Goal: Task Accomplishment & Management: Manage account settings

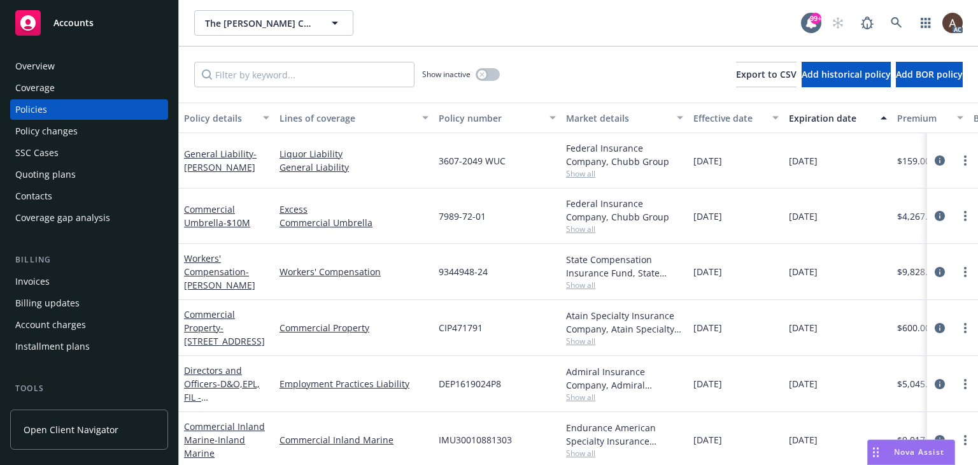
click at [73, 138] on div "Policy changes" at bounding box center [46, 131] width 62 height 20
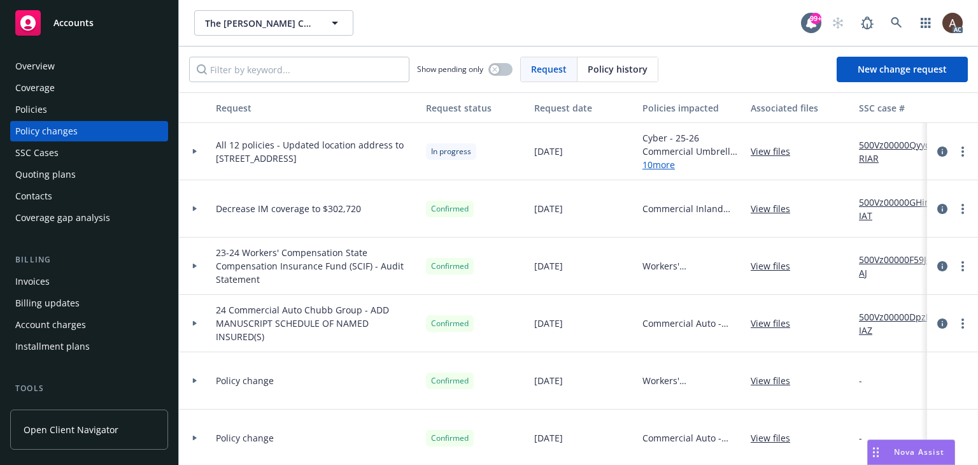
click at [193, 149] on icon at bounding box center [195, 151] width 4 height 5
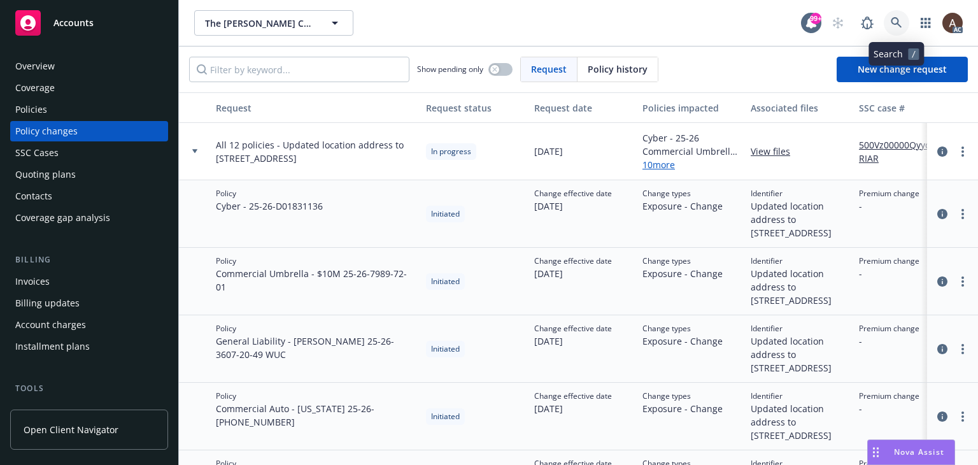
click at [899, 24] on icon at bounding box center [896, 22] width 11 height 11
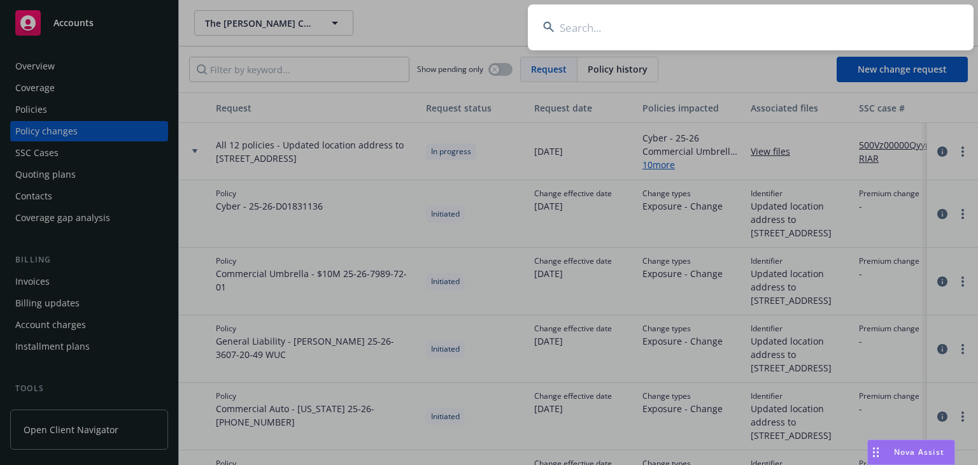
click at [694, 24] on input at bounding box center [751, 27] width 446 height 46
paste input "Nominal, Inc"
type input "Nominal, Inc"
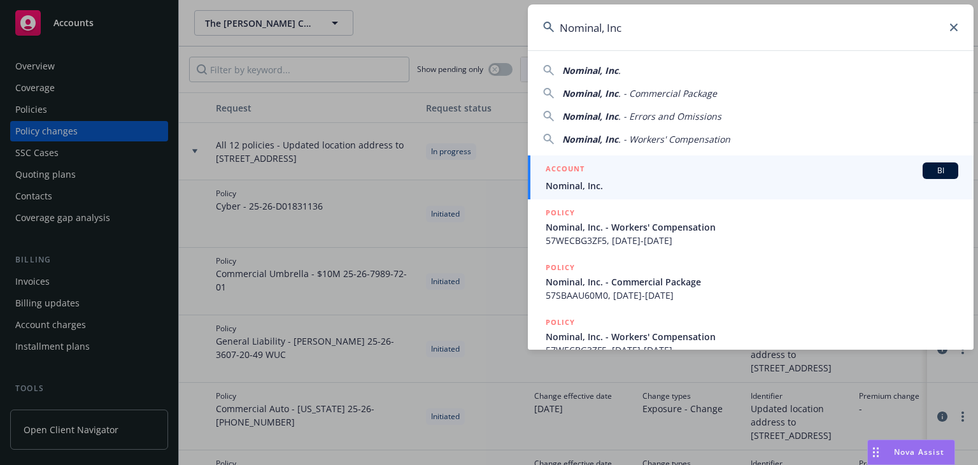
click at [589, 185] on span "Nominal, Inc." at bounding box center [752, 185] width 413 height 13
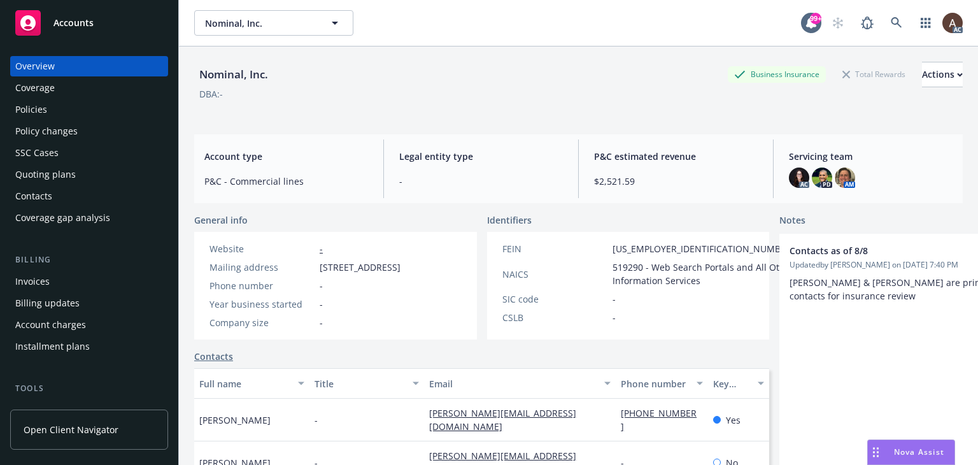
click at [66, 113] on div "Policies" at bounding box center [89, 109] width 148 height 20
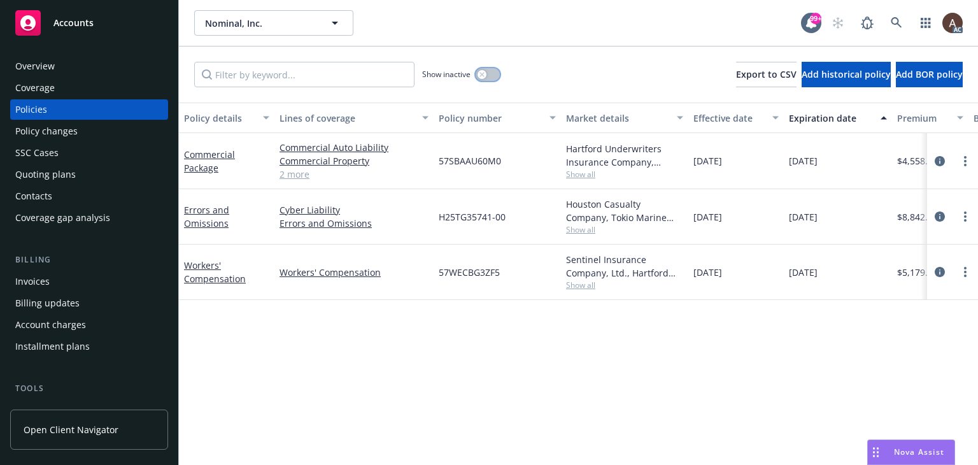
click at [481, 75] on icon "button" at bounding box center [482, 74] width 5 height 5
